Goal: Check status: Check status

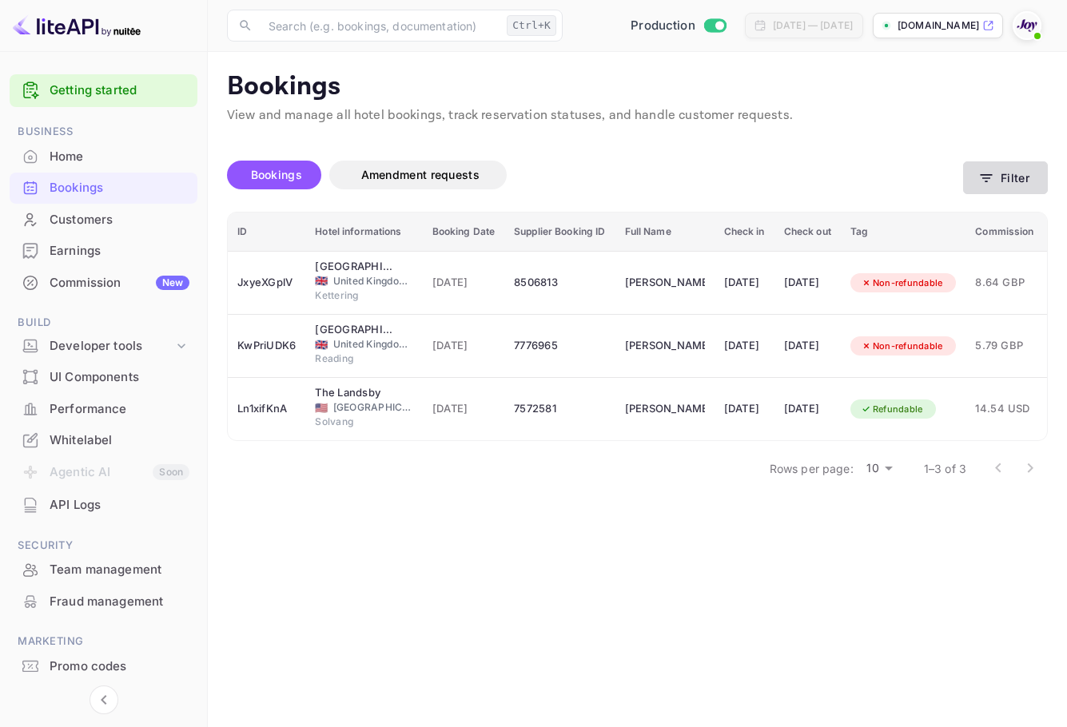
click at [975, 169] on button "Filter" at bounding box center [1005, 177] width 85 height 33
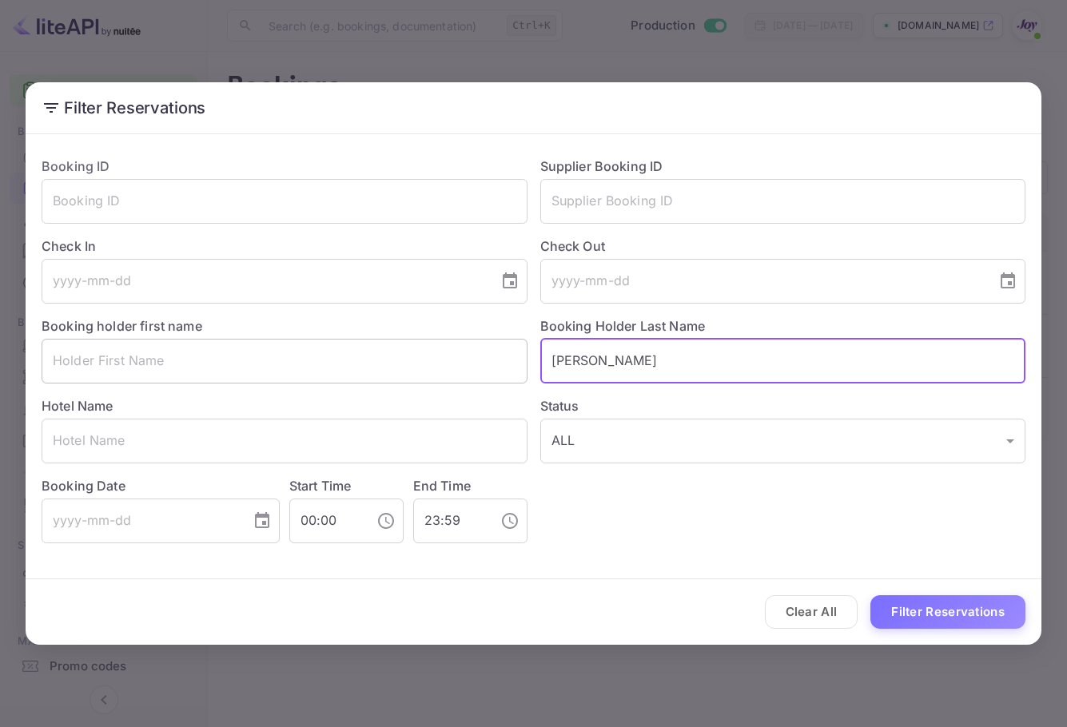
drag, startPoint x: 597, startPoint y: 358, endPoint x: 400, endPoint y: 358, distance: 196.6
click at [400, 359] on div "Booking ID ​ Supplier Booking ID ​ Check In ​ Check Out ​ Booking holder first …" at bounding box center [527, 344] width 997 height 400
paste input "[PERSON_NAME]"
type input "[PERSON_NAME]"
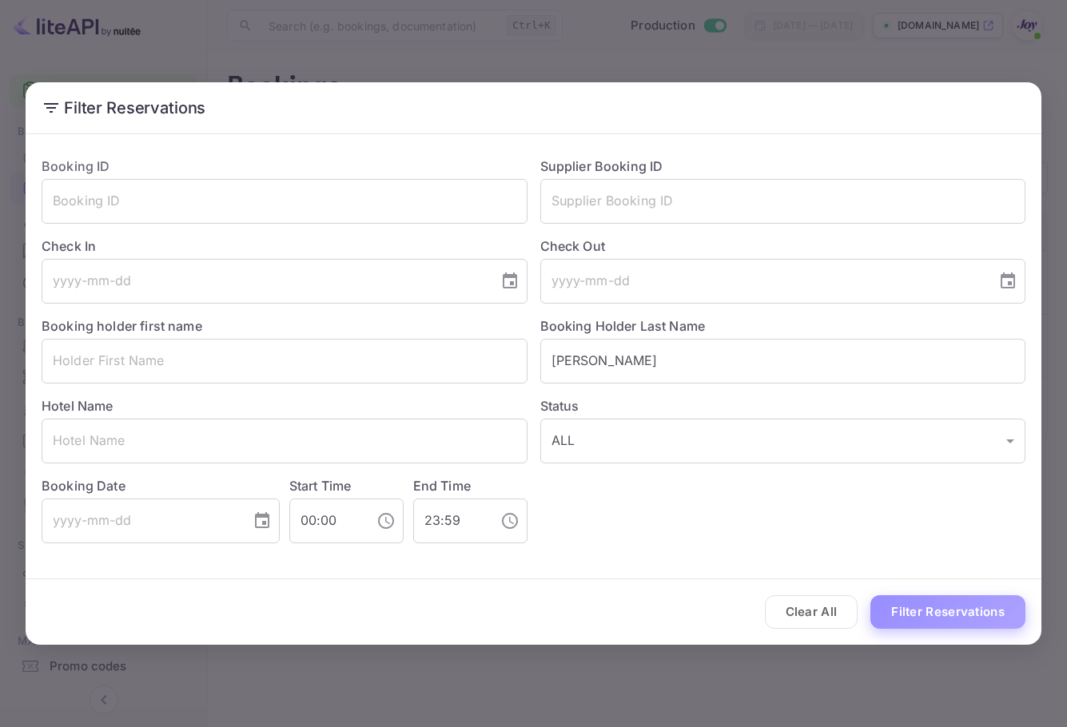
click at [964, 608] on button "Filter Reservations" at bounding box center [947, 612] width 155 height 34
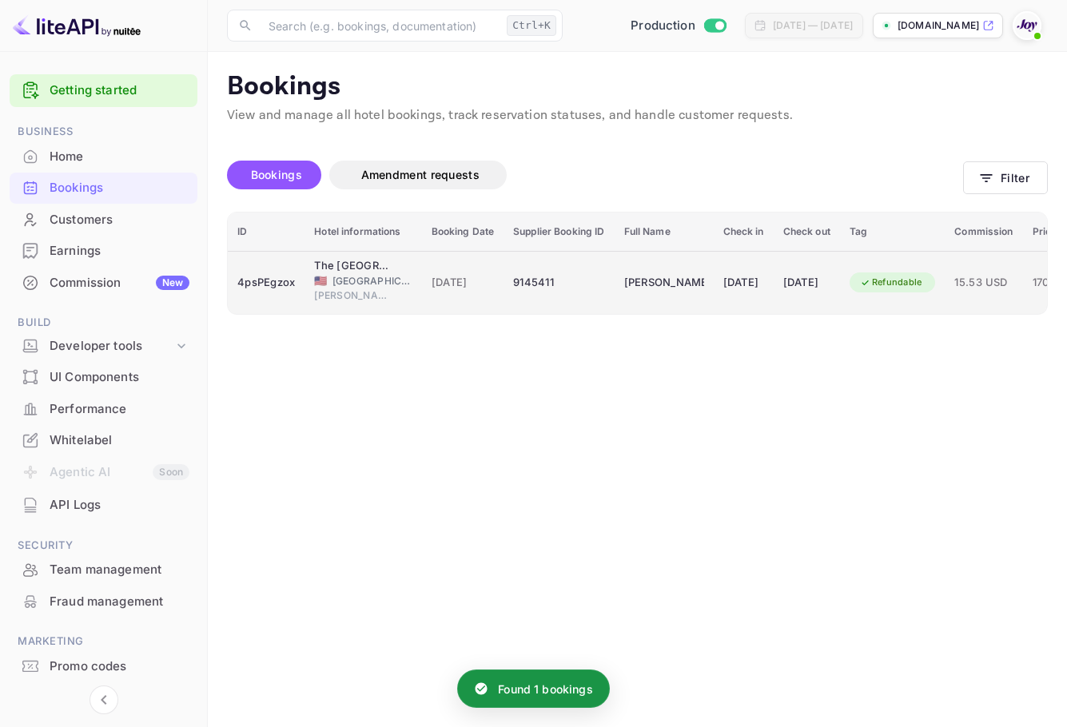
click at [819, 270] on div "[DATE]" at bounding box center [806, 283] width 47 height 26
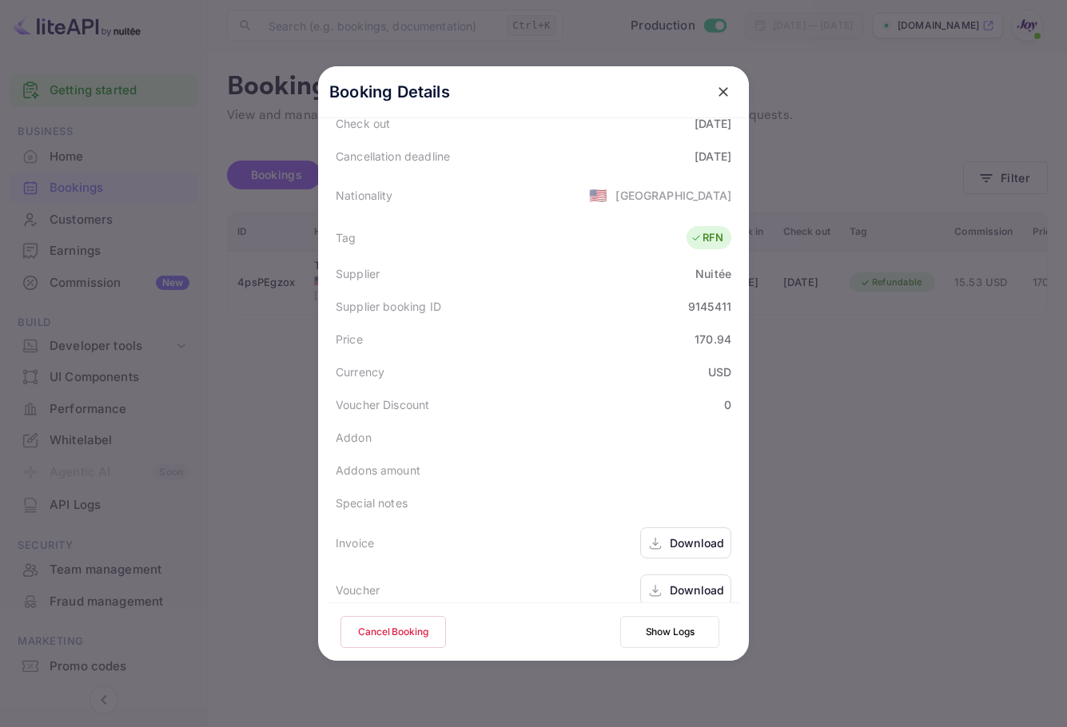
scroll to position [355, 0]
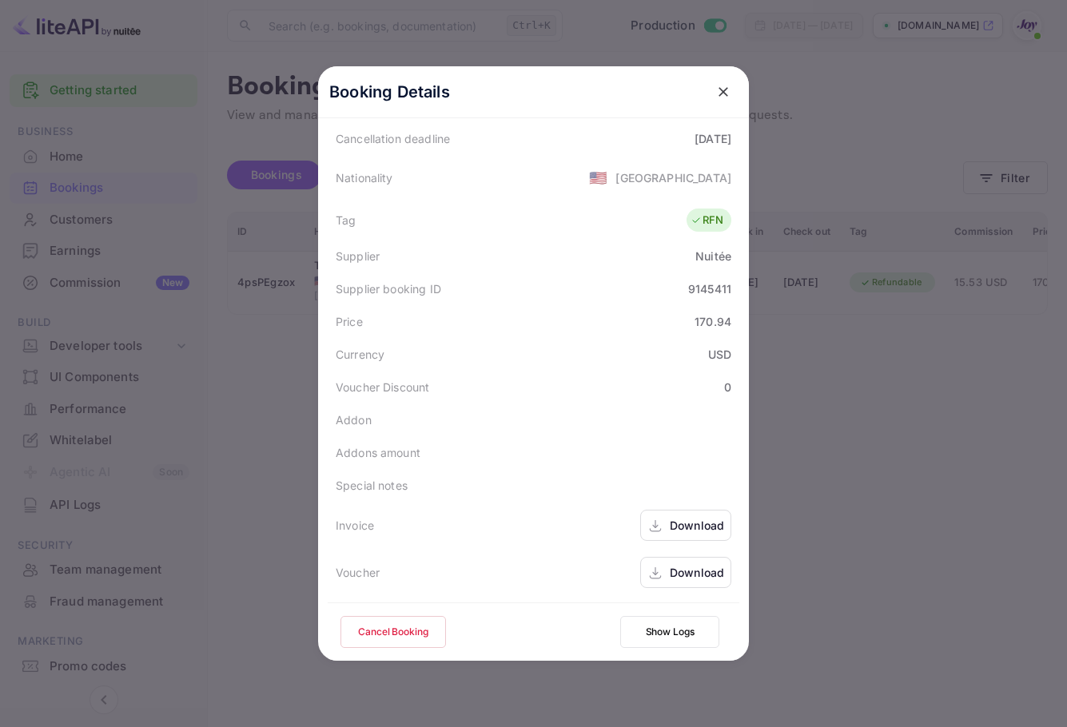
click at [661, 575] on div "Download" at bounding box center [685, 572] width 91 height 31
click at [715, 90] on icon "close" at bounding box center [723, 92] width 16 height 16
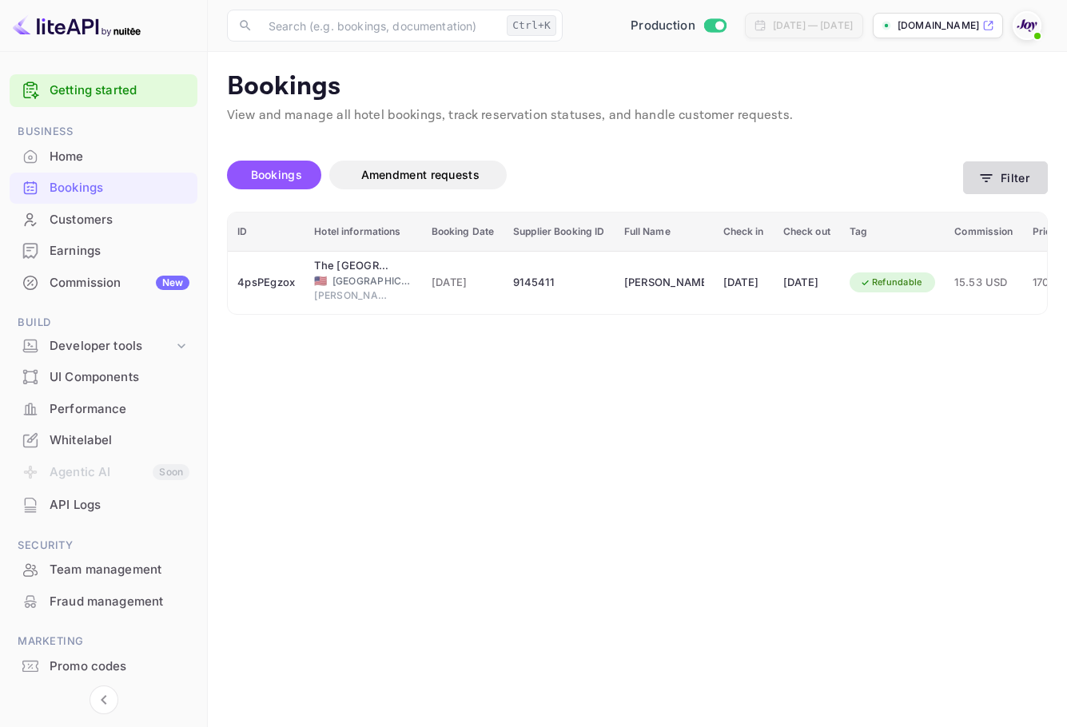
click at [1007, 165] on button "Filter" at bounding box center [1005, 177] width 85 height 33
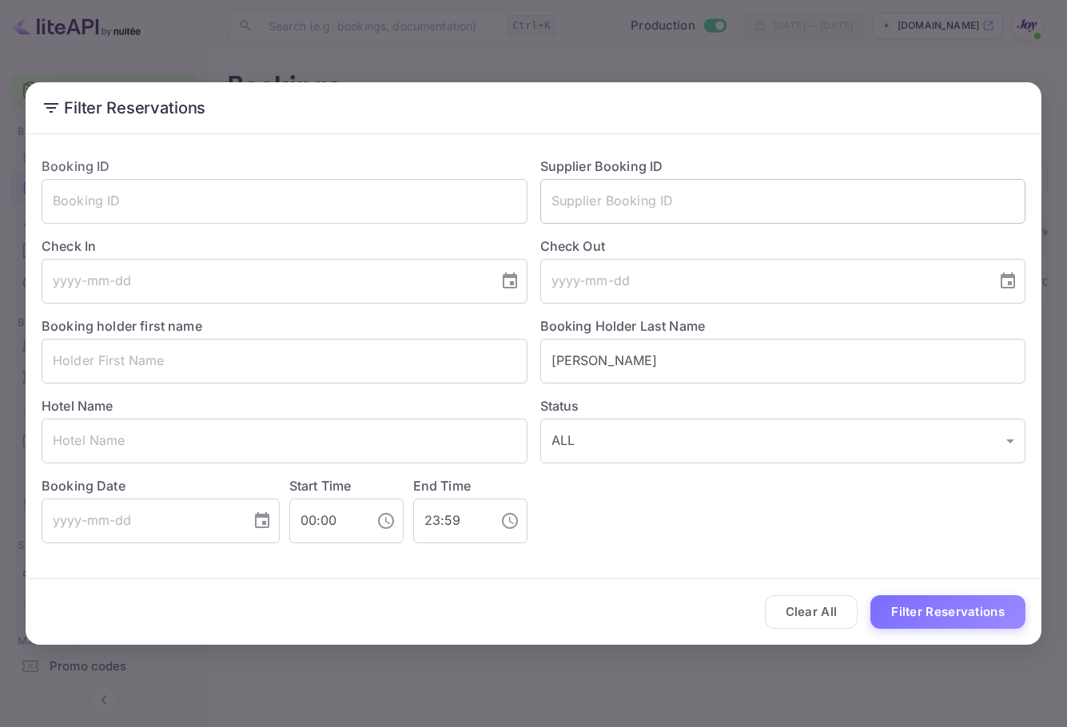
click at [676, 204] on input "text" at bounding box center [783, 201] width 486 height 45
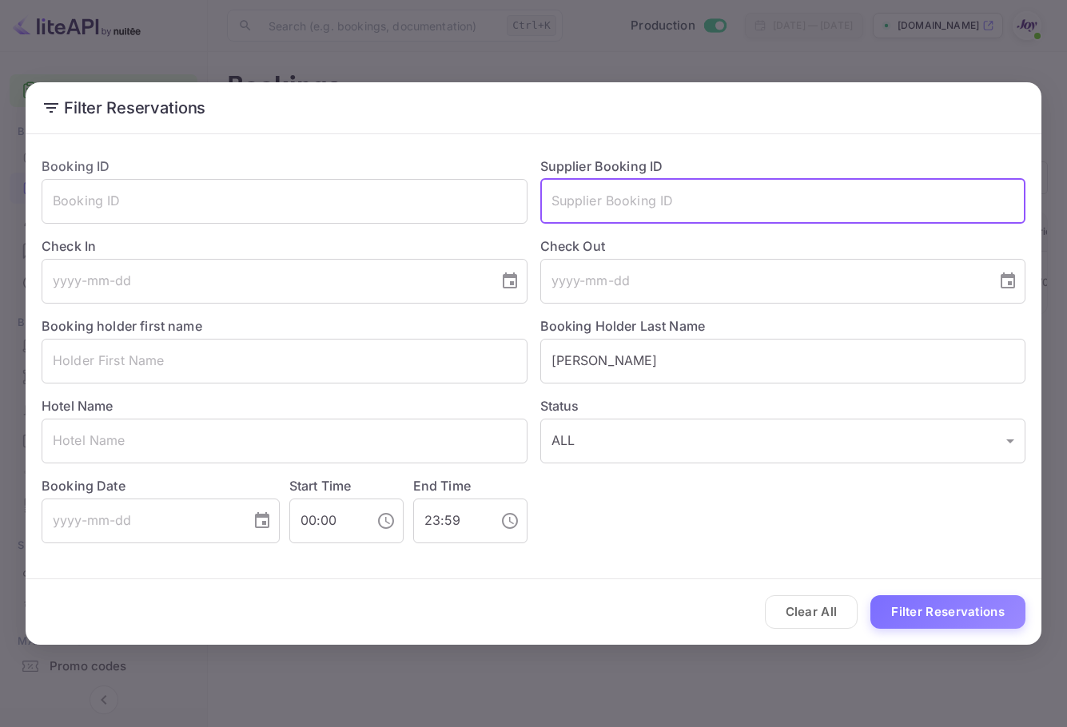
paste input "9338655"
type input "9338655"
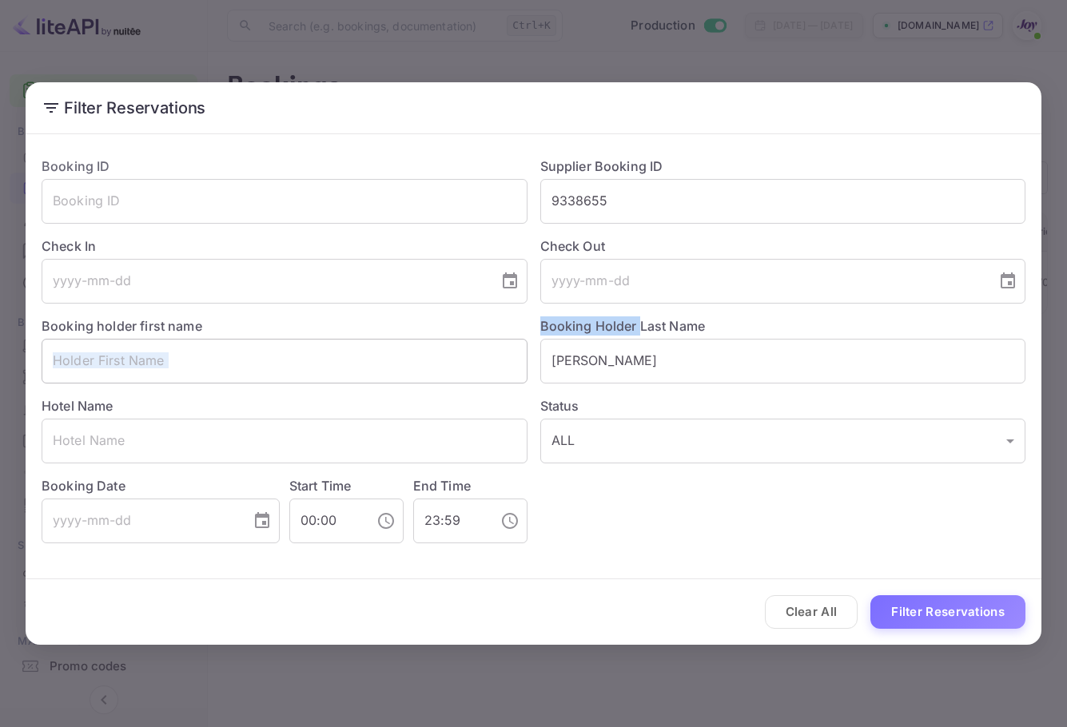
drag, startPoint x: 500, startPoint y: 336, endPoint x: 419, endPoint y: 372, distance: 88.7
click at [381, 341] on div "Booking ID ​ Supplier Booking ID 9338655 ​ Check In ​ Check Out ​ Booking holde…" at bounding box center [527, 344] width 997 height 400
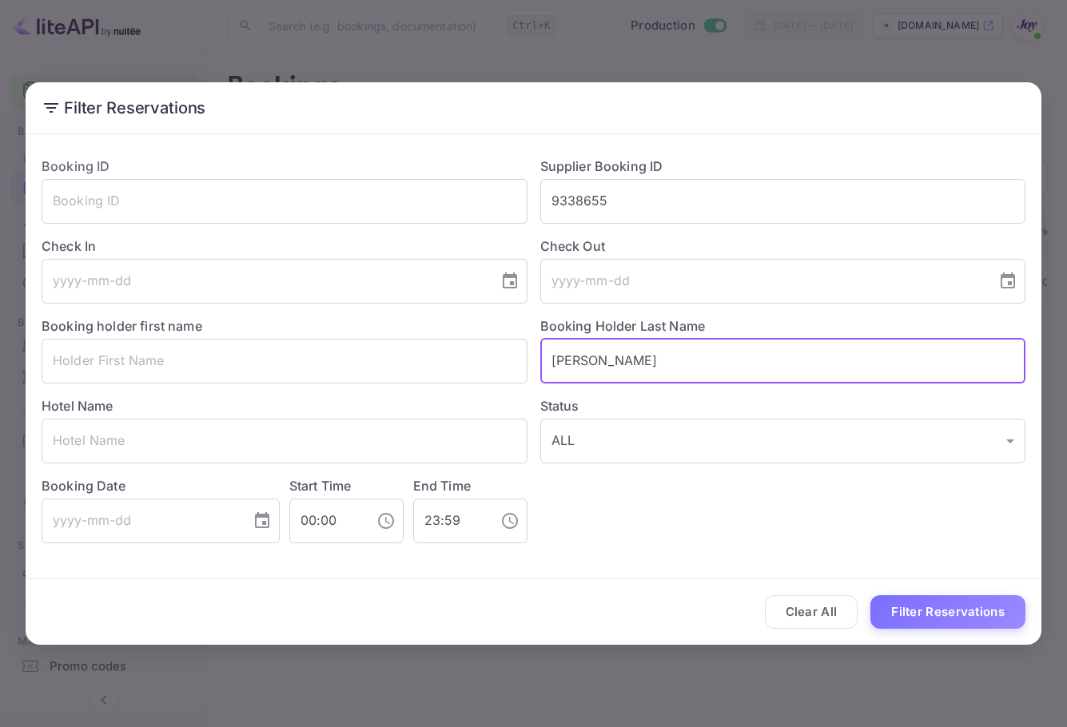
click at [619, 360] on input "[PERSON_NAME]" at bounding box center [783, 361] width 486 height 45
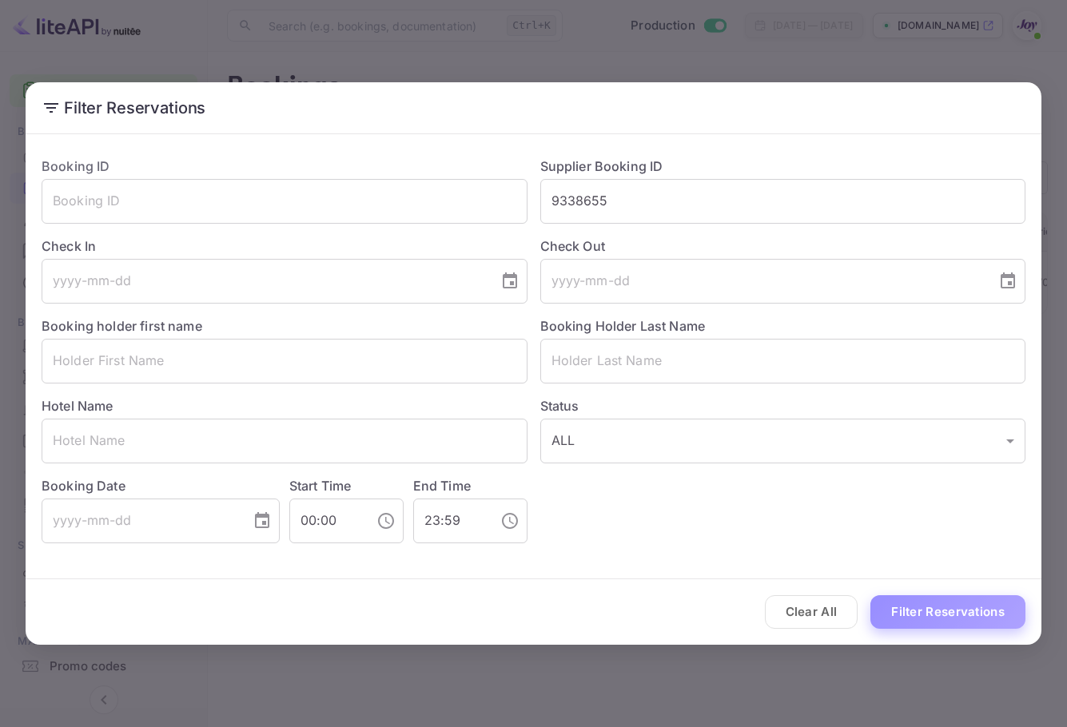
click at [934, 620] on button "Filter Reservations" at bounding box center [947, 612] width 155 height 34
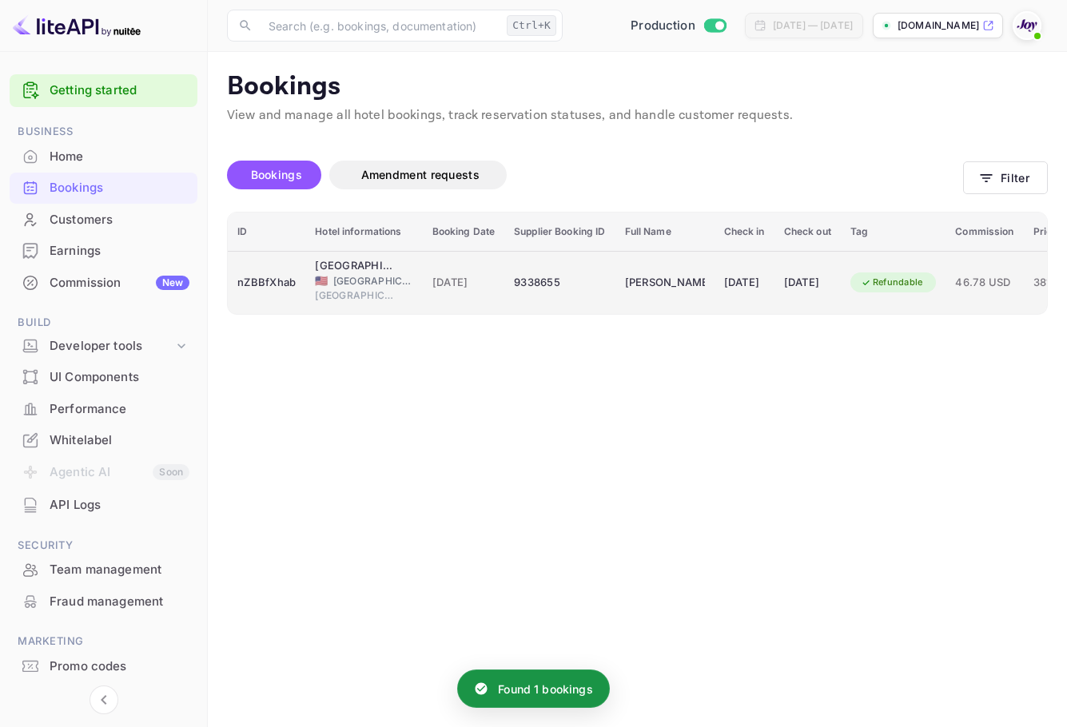
click at [730, 284] on div "[DATE]" at bounding box center [744, 283] width 41 height 26
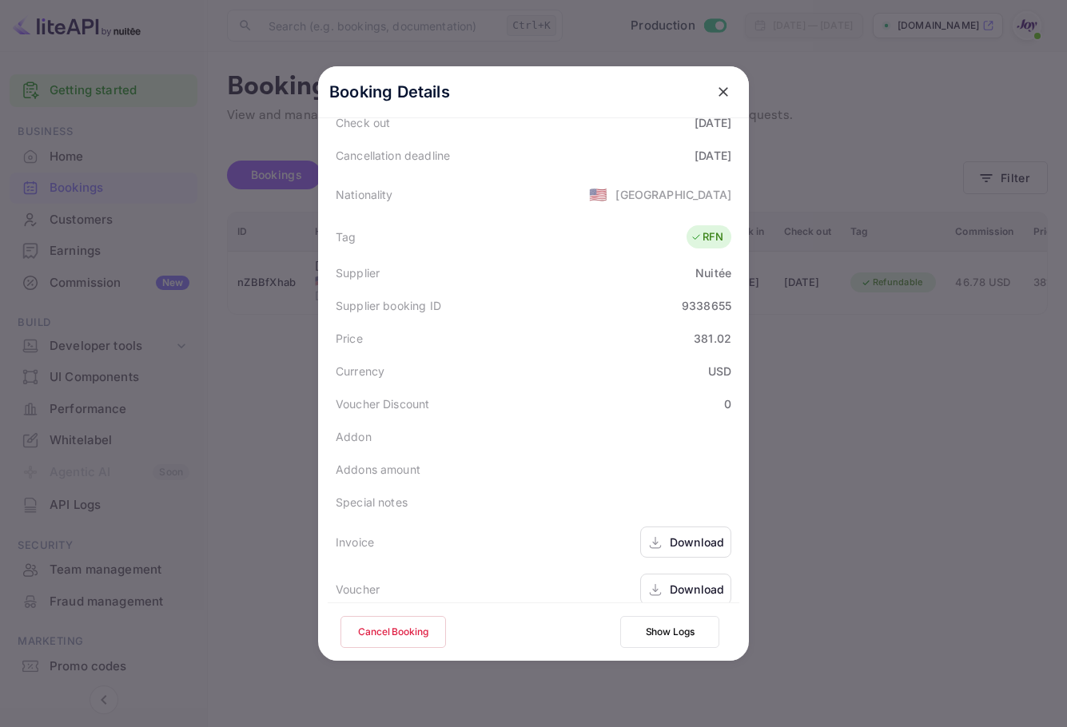
click at [663, 527] on div "Download" at bounding box center [685, 542] width 91 height 31
click at [696, 581] on div "Download" at bounding box center [697, 589] width 54 height 17
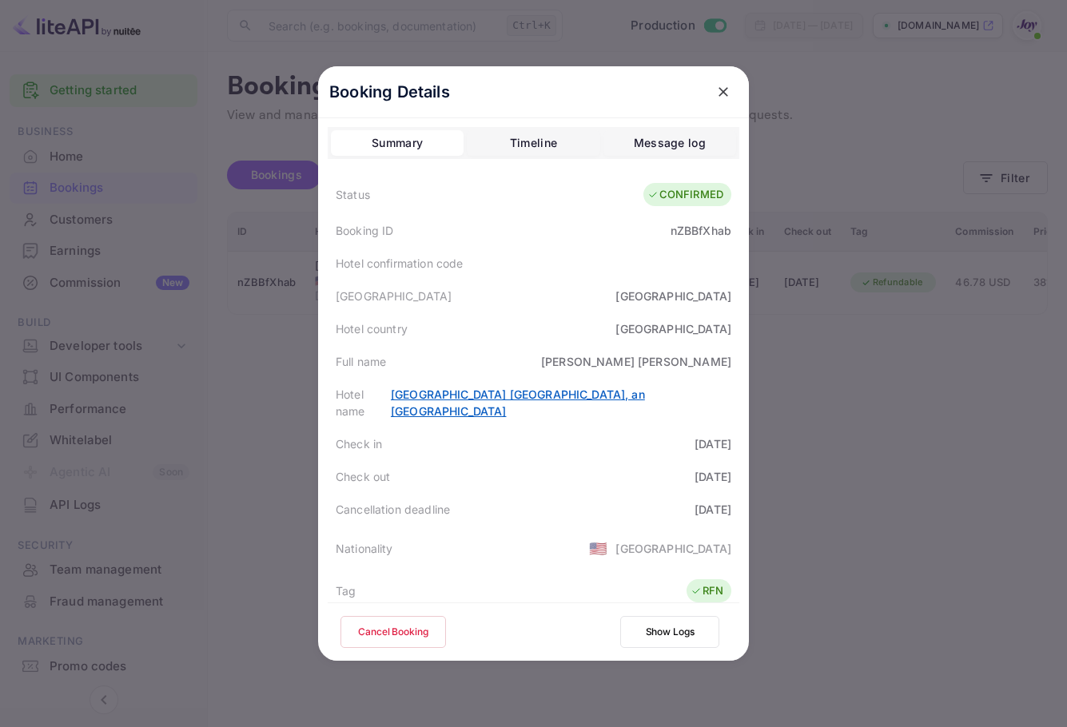
scroll to position [0, 0]
drag, startPoint x: 490, startPoint y: 267, endPoint x: 353, endPoint y: 253, distance: 137.4
click at [353, 253] on div "Hotel confirmation code" at bounding box center [534, 264] width 412 height 33
click at [352, 255] on div "Hotel confirmation code" at bounding box center [534, 264] width 412 height 33
click at [344, 276] on div "Hotel confirmation code" at bounding box center [534, 264] width 412 height 33
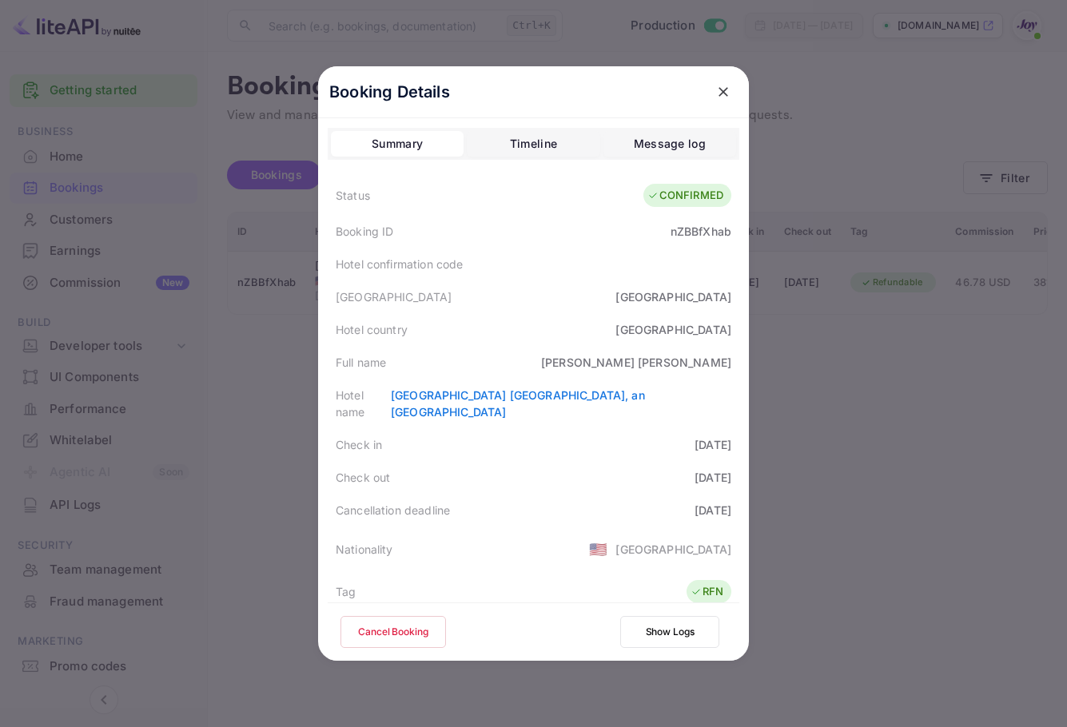
click at [360, 262] on div "Hotel confirmation code" at bounding box center [399, 264] width 127 height 17
drag, startPoint x: 668, startPoint y: 432, endPoint x: 731, endPoint y: 437, distance: 62.5
click at [731, 437] on div "Check in [DATE]" at bounding box center [534, 444] width 412 height 33
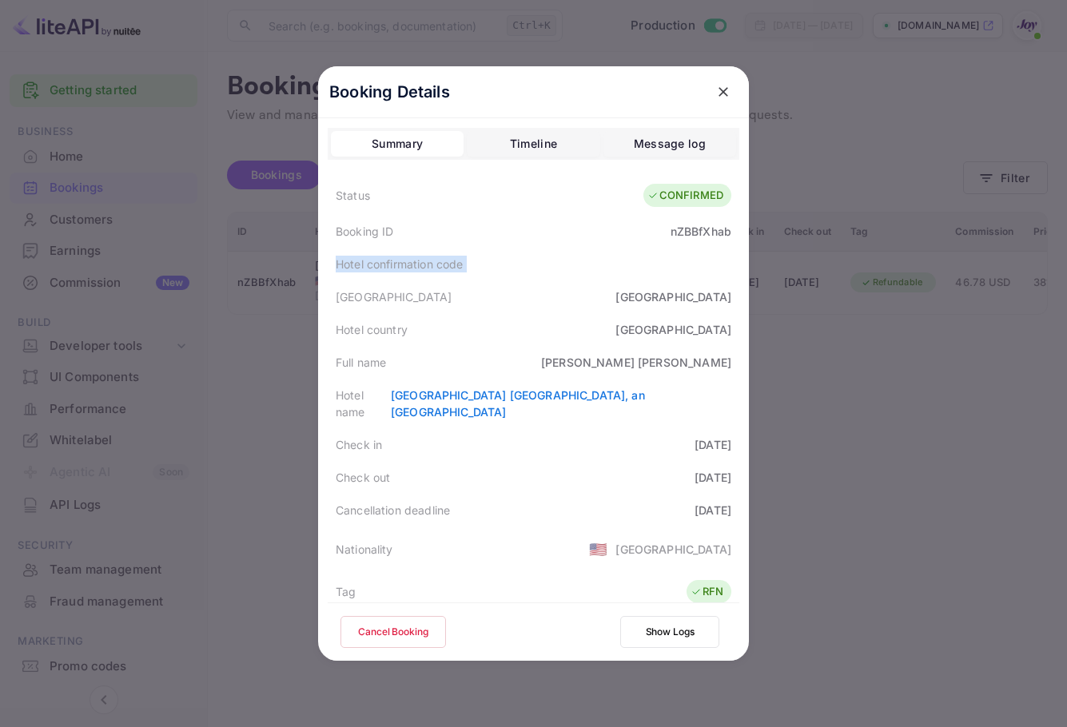
click at [731, 437] on div "Check in [DATE]" at bounding box center [534, 444] width 412 height 33
click at [912, 243] on div at bounding box center [533, 363] width 1067 height 727
